Goal: Task Accomplishment & Management: Use online tool/utility

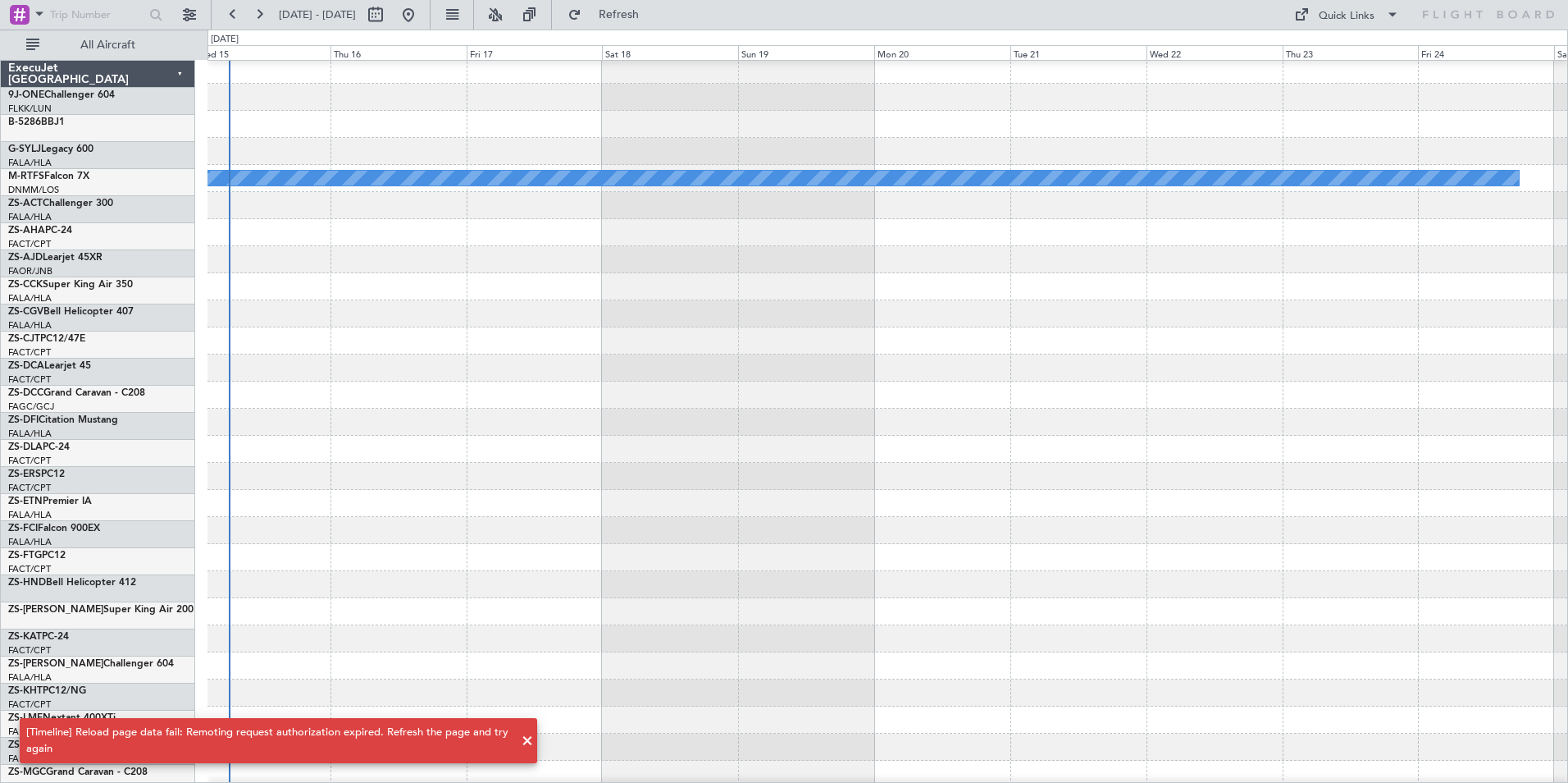
scroll to position [58, 0]
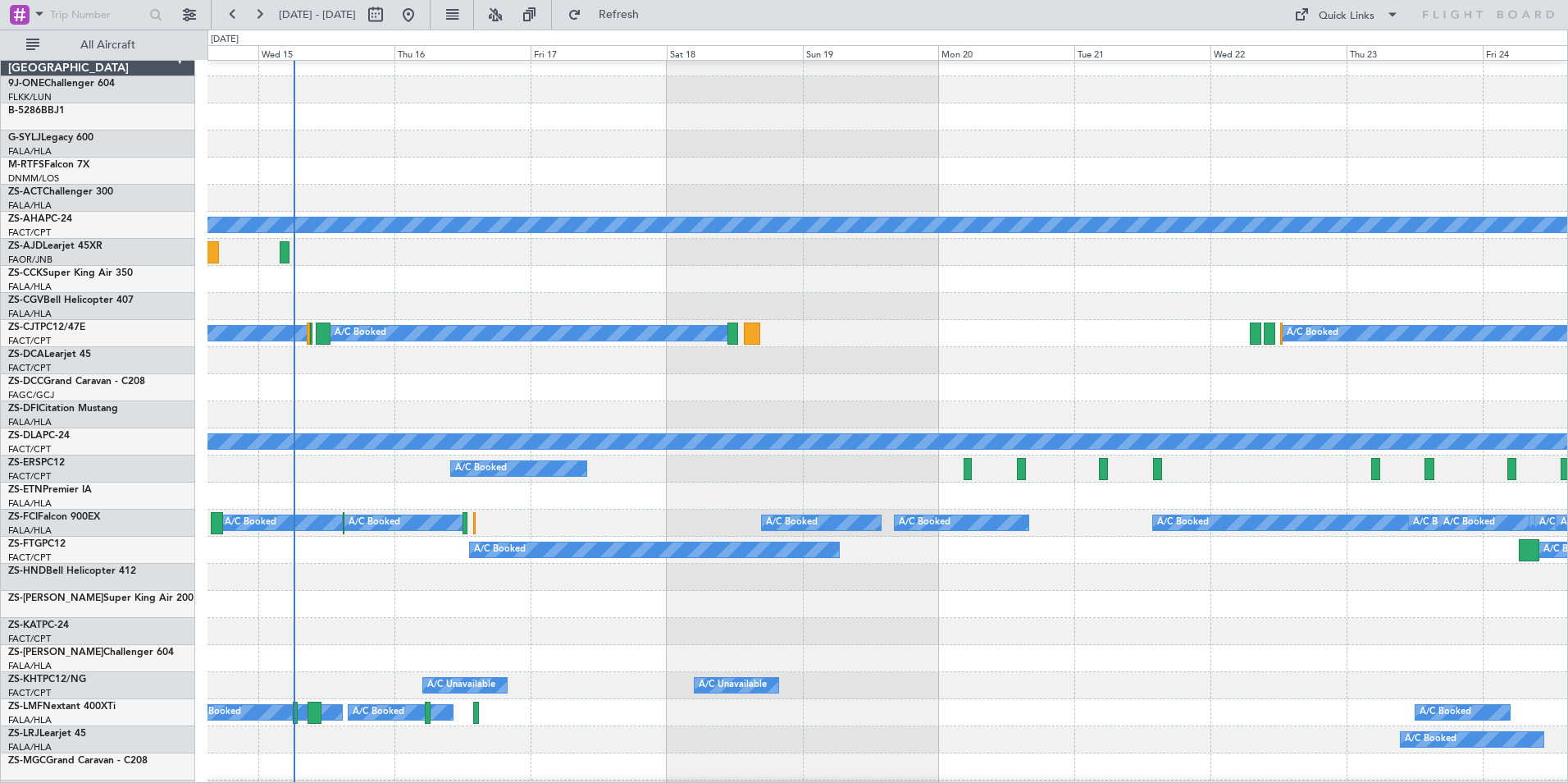
scroll to position [12, 0]
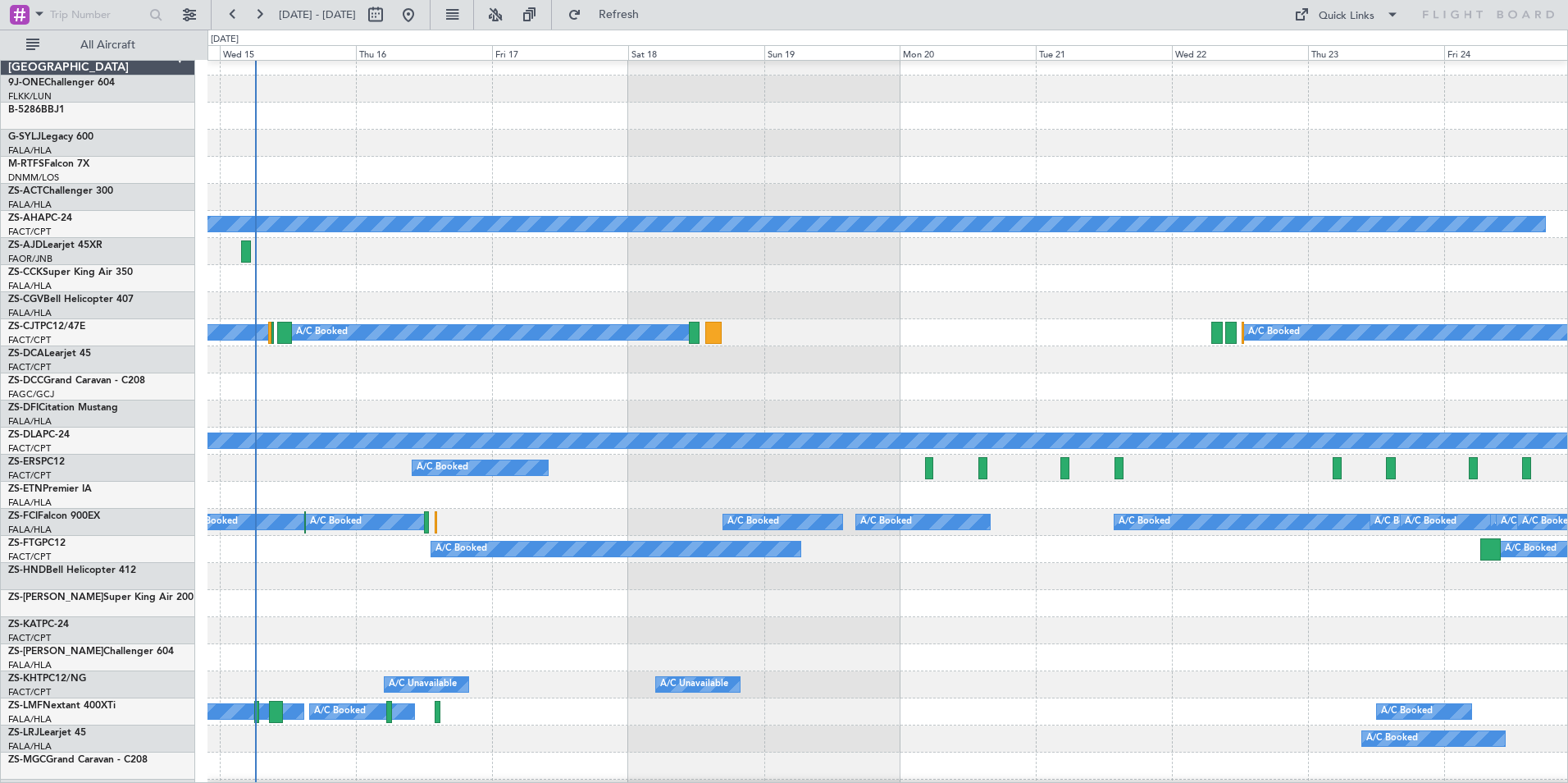
click at [382, 262] on div at bounding box center [887, 251] width 1359 height 27
click at [508, 12] on button at bounding box center [495, 15] width 26 height 26
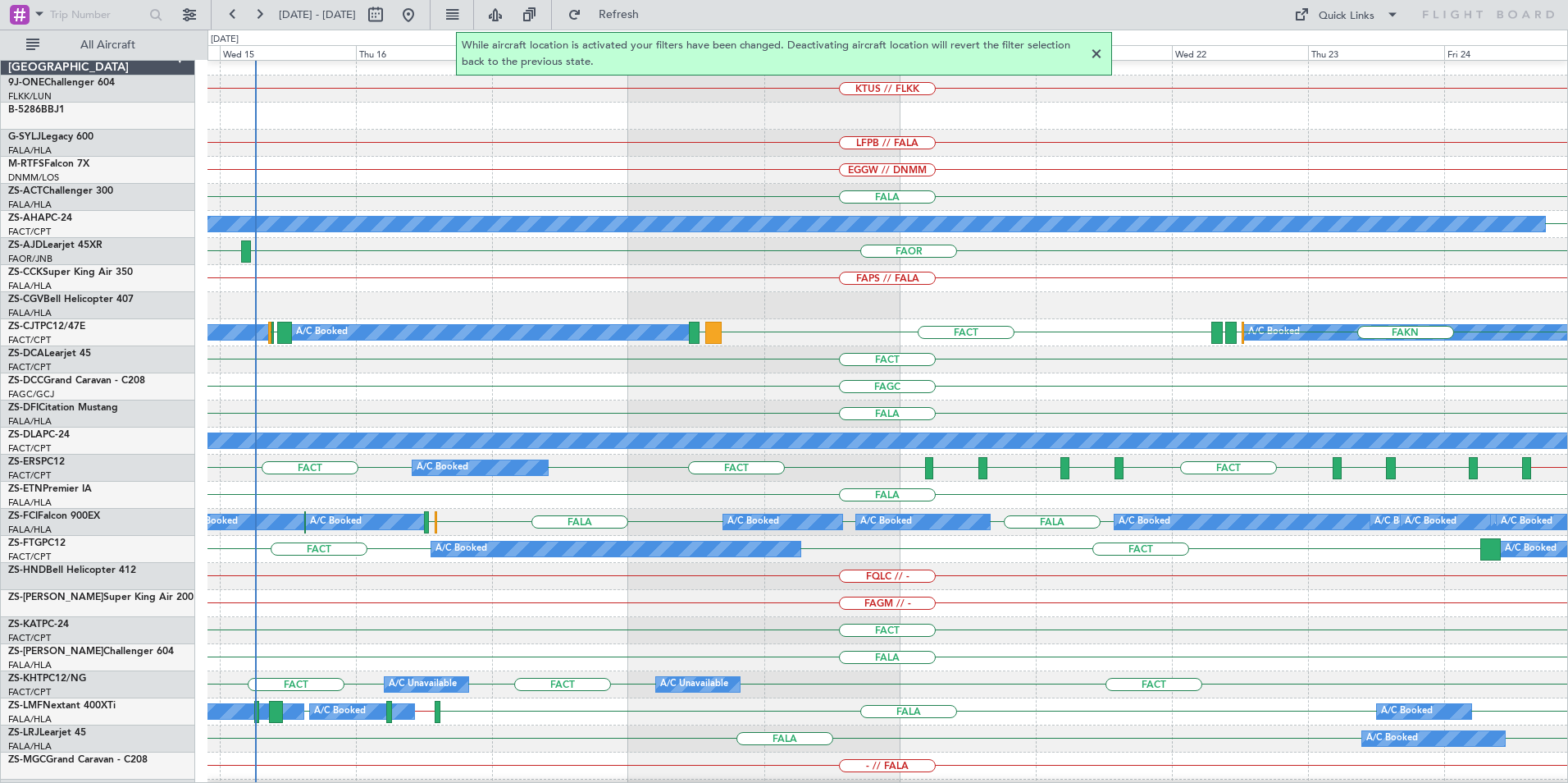
click at [1097, 55] on div at bounding box center [1096, 54] width 20 height 20
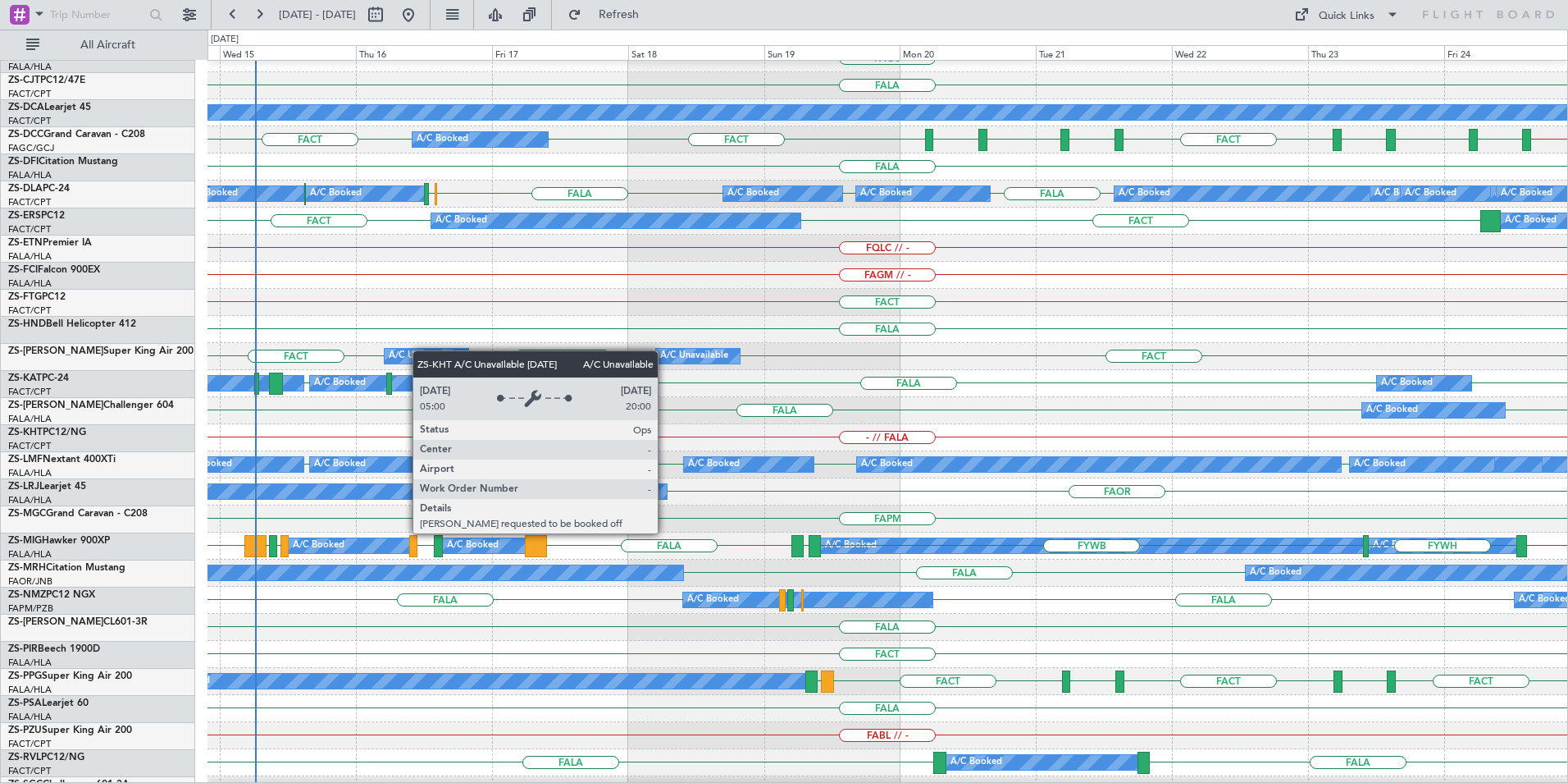
scroll to position [340, 0]
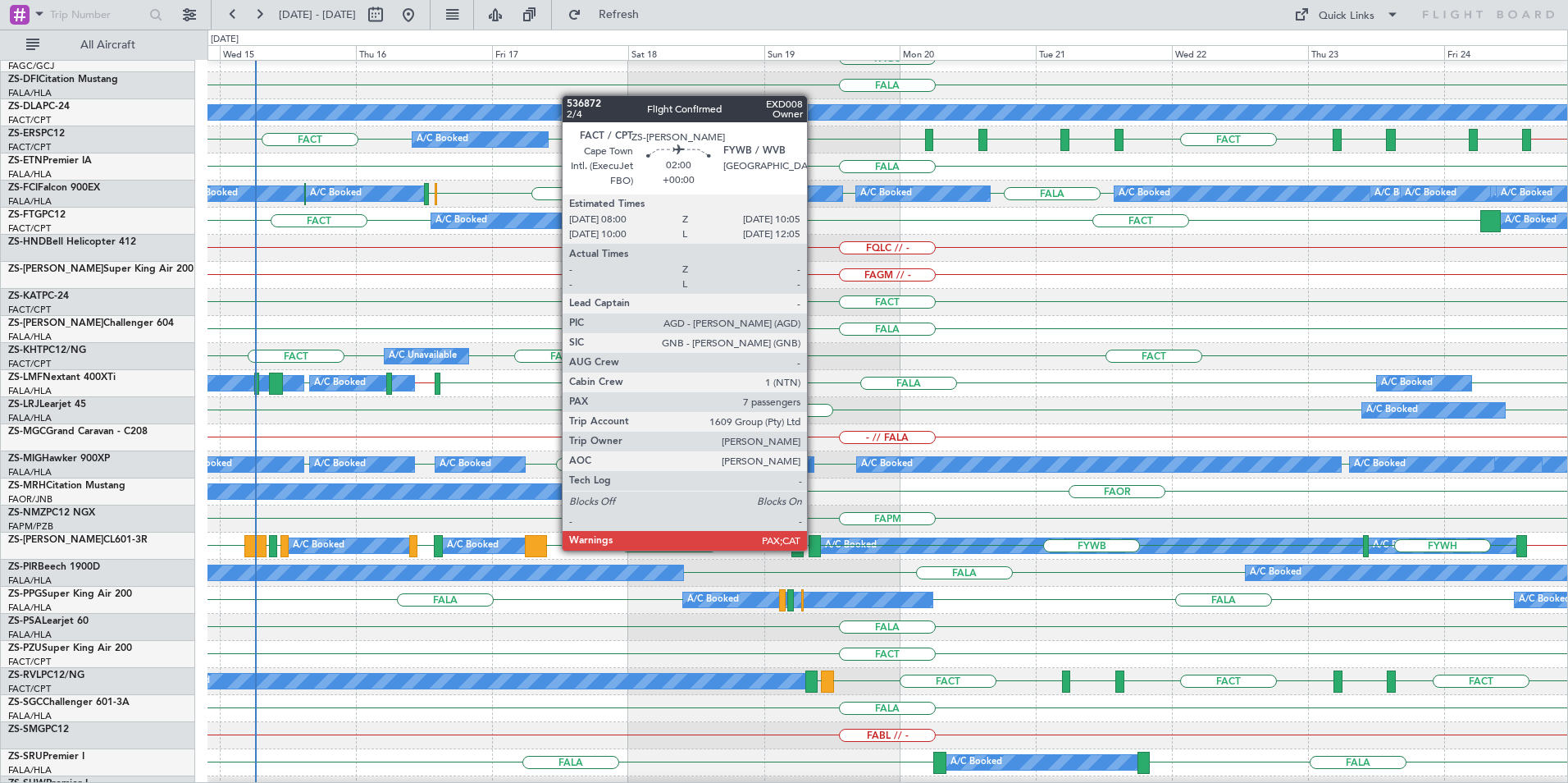
click at [815, 547] on div at bounding box center [815, 546] width 12 height 23
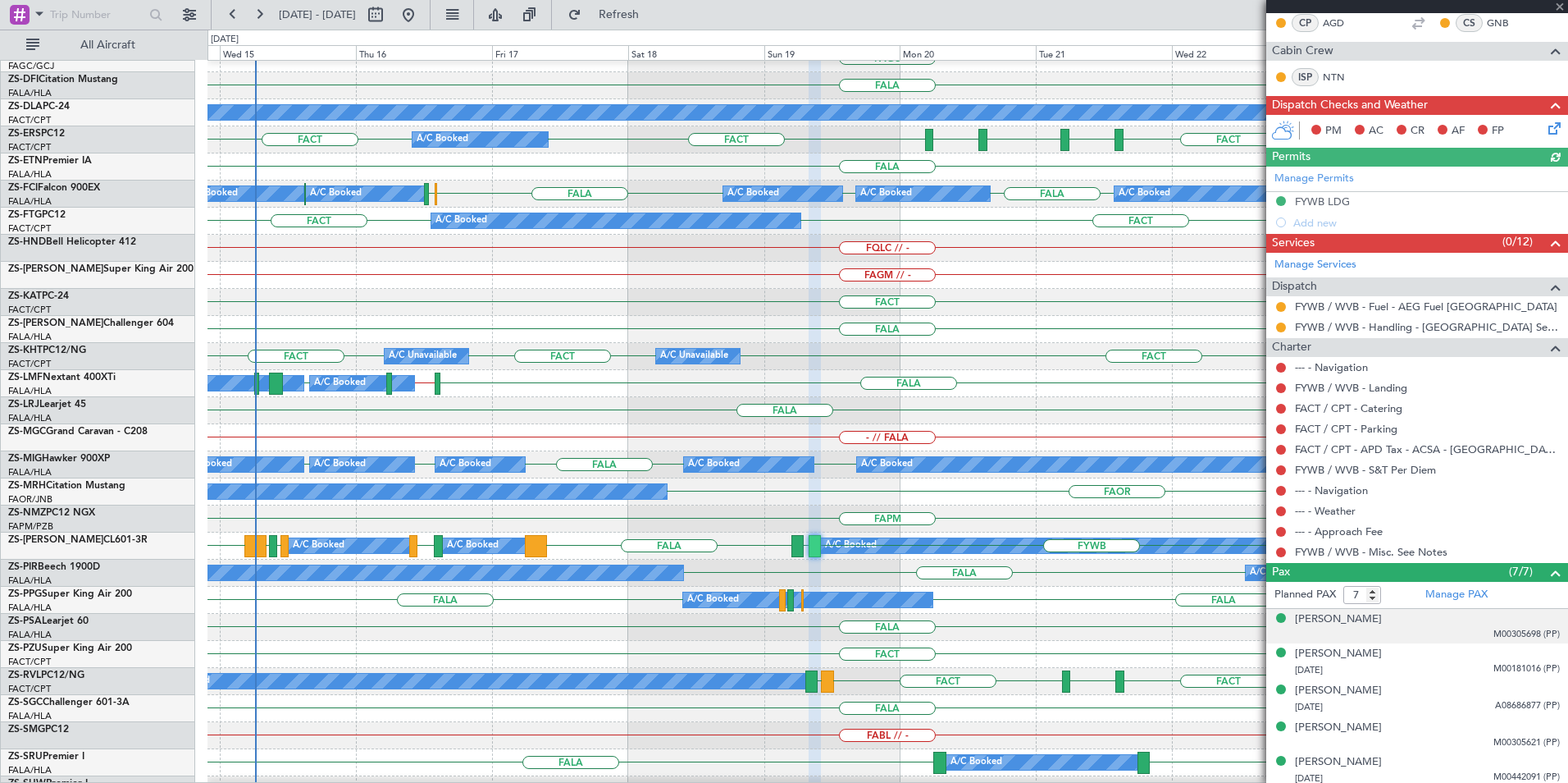
scroll to position [353, 0]
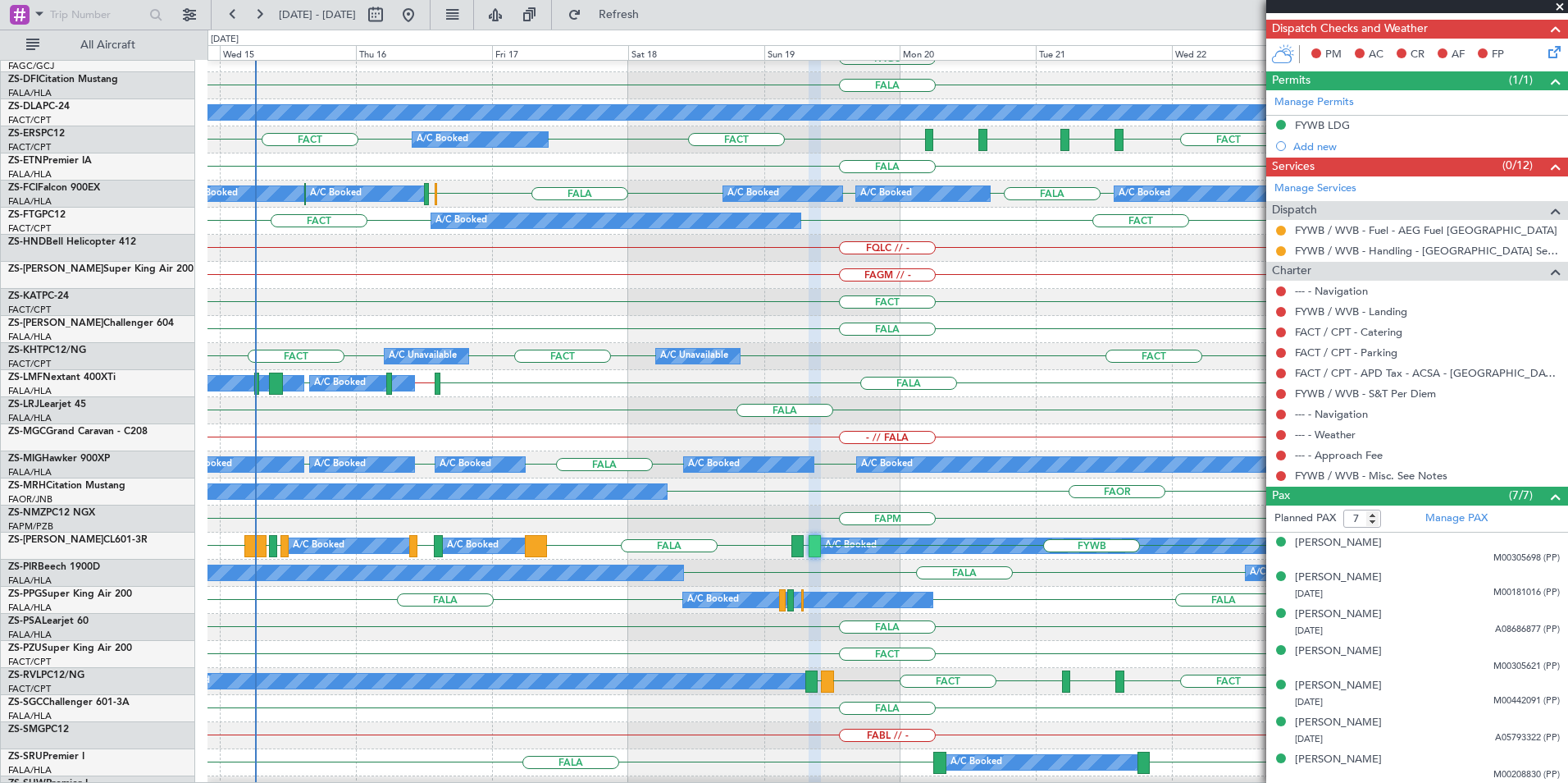
click at [1560, 3] on span at bounding box center [1560, 8] width 16 height 15
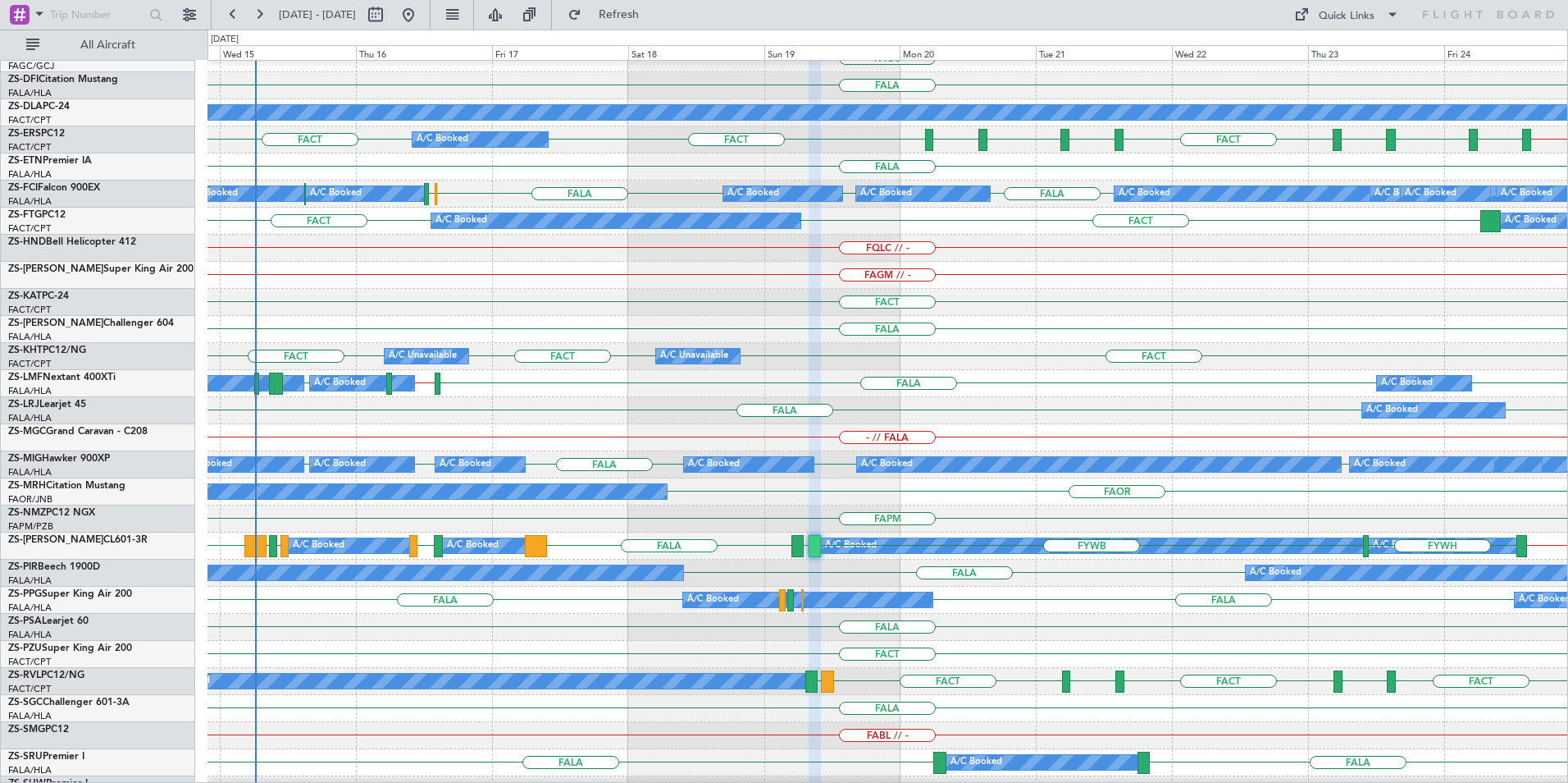
type input "0"
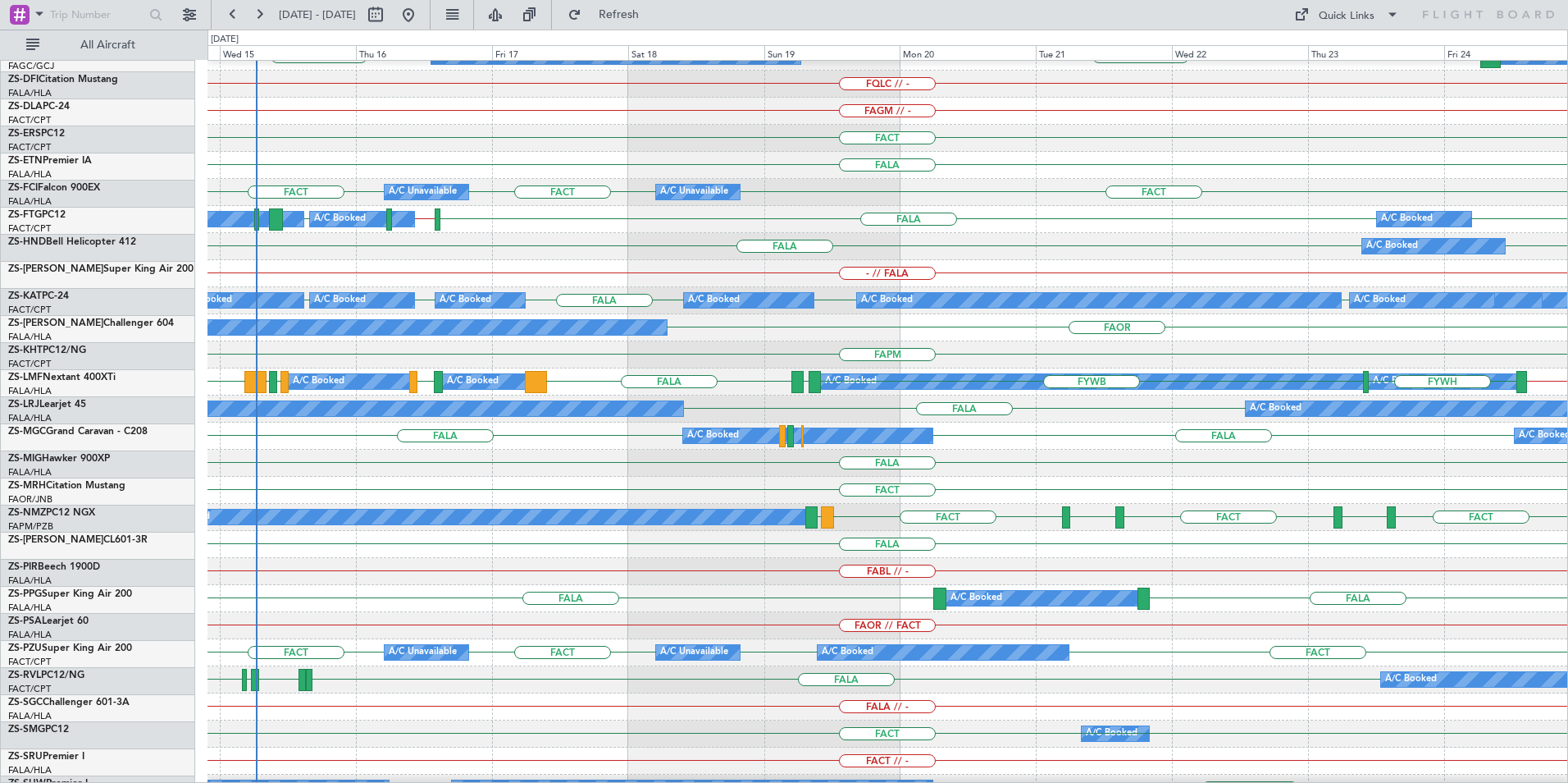
scroll to position [587, 0]
